Goal: Entertainment & Leisure: Browse casually

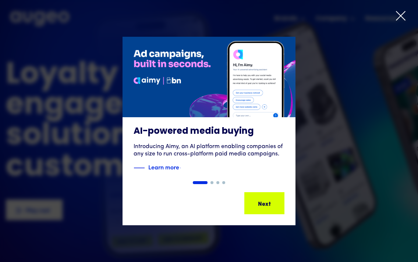
click at [399, 18] on icon at bounding box center [400, 15] width 11 height 11
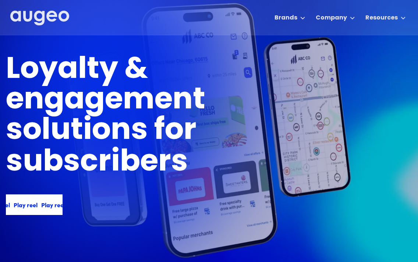
click at [48, 205] on div "Play reel" at bounding box center [48, 204] width 24 height 9
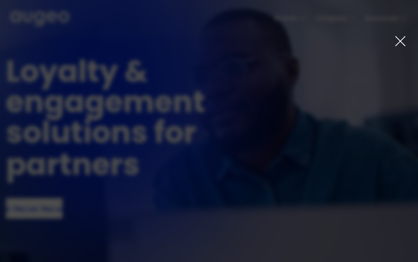
scroll to position [1, 0]
